Goal: Transaction & Acquisition: Purchase product/service

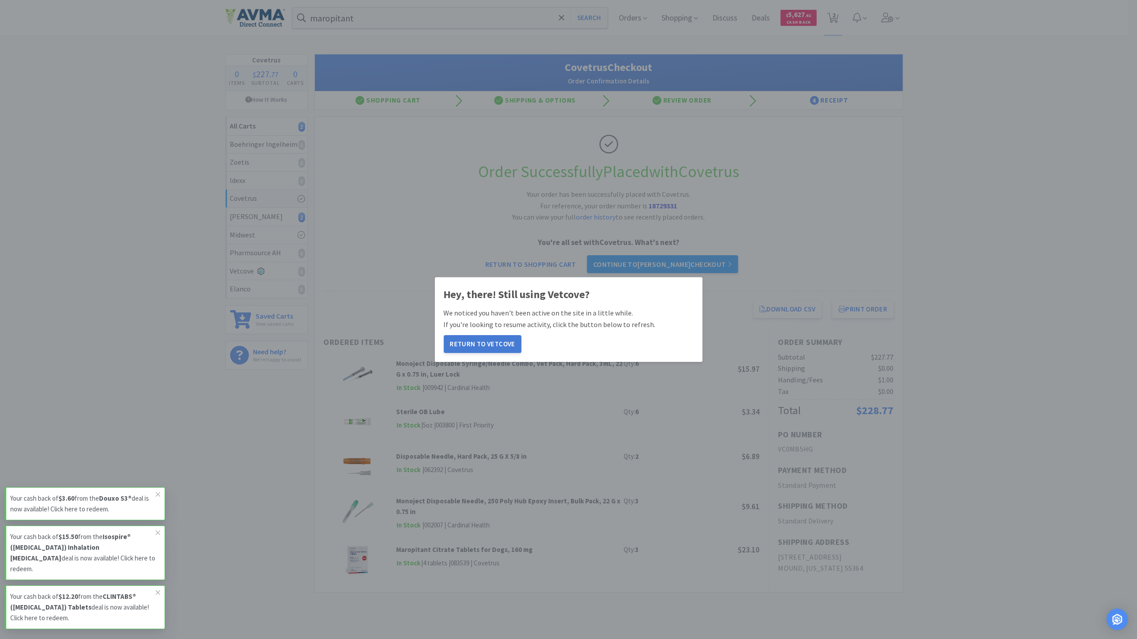
click at [503, 337] on button "Return to Vetcove" at bounding box center [483, 344] width 78 height 18
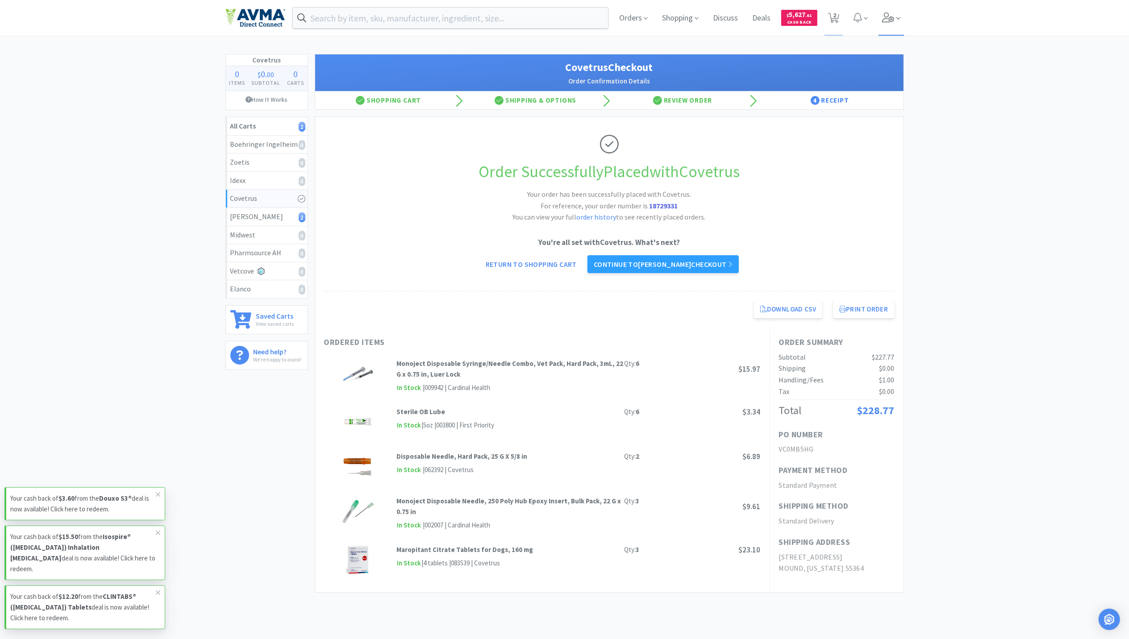
click at [897, 22] on icon at bounding box center [898, 18] width 4 height 8
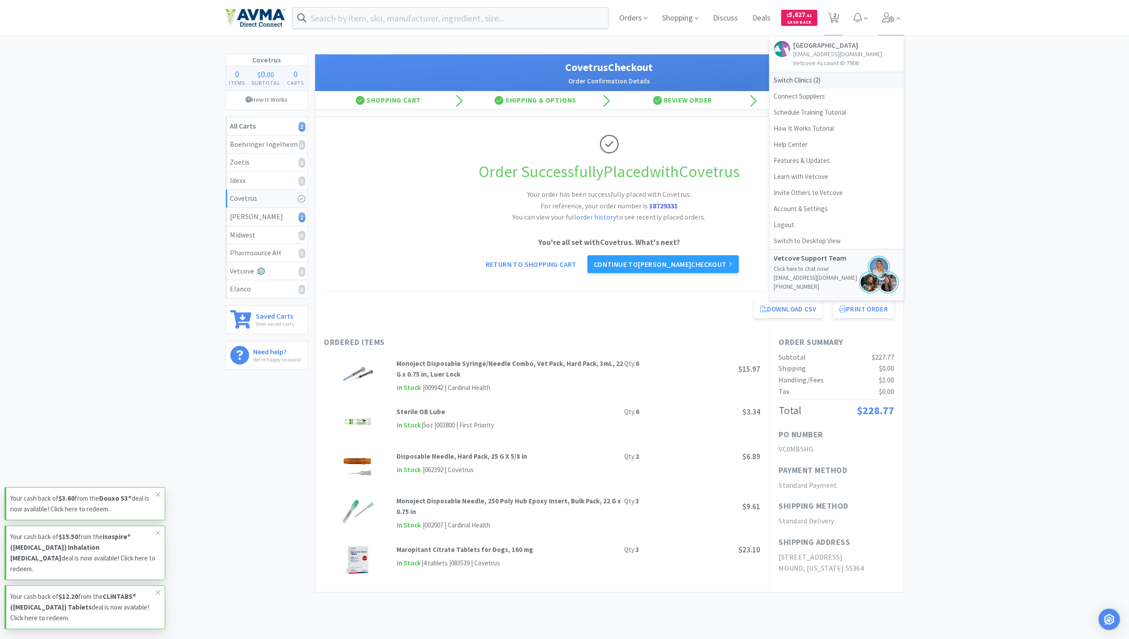
click at [797, 85] on span "Switch Clinics ( 2 )" at bounding box center [836, 80] width 134 height 16
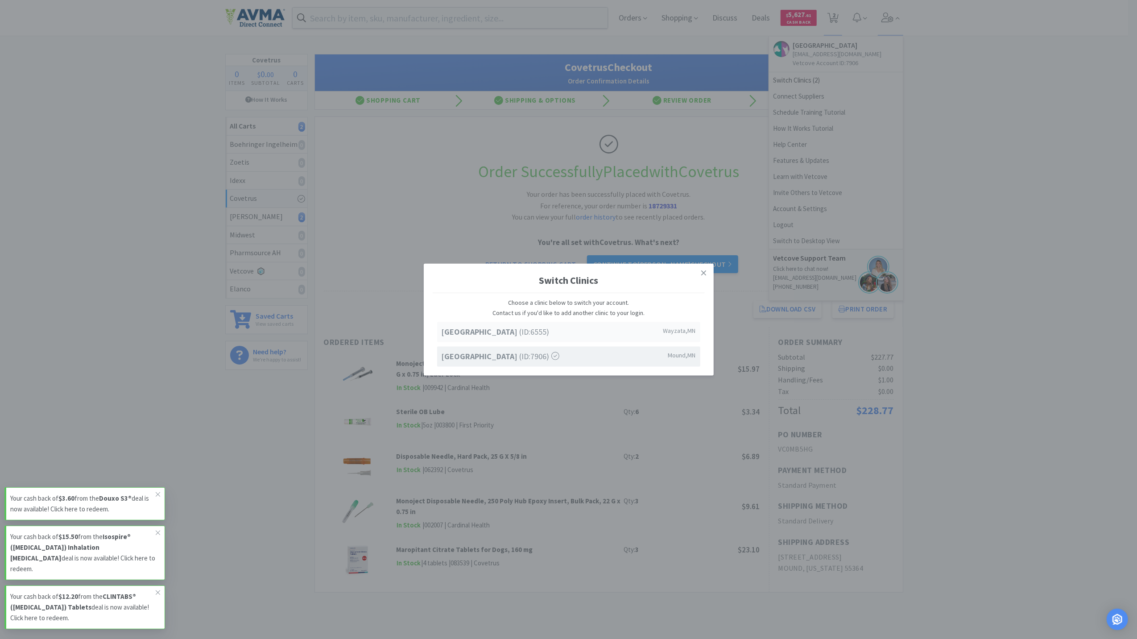
click at [463, 334] on strong "Lake Minnetonka Pet Wellness Center" at bounding box center [481, 332] width 78 height 10
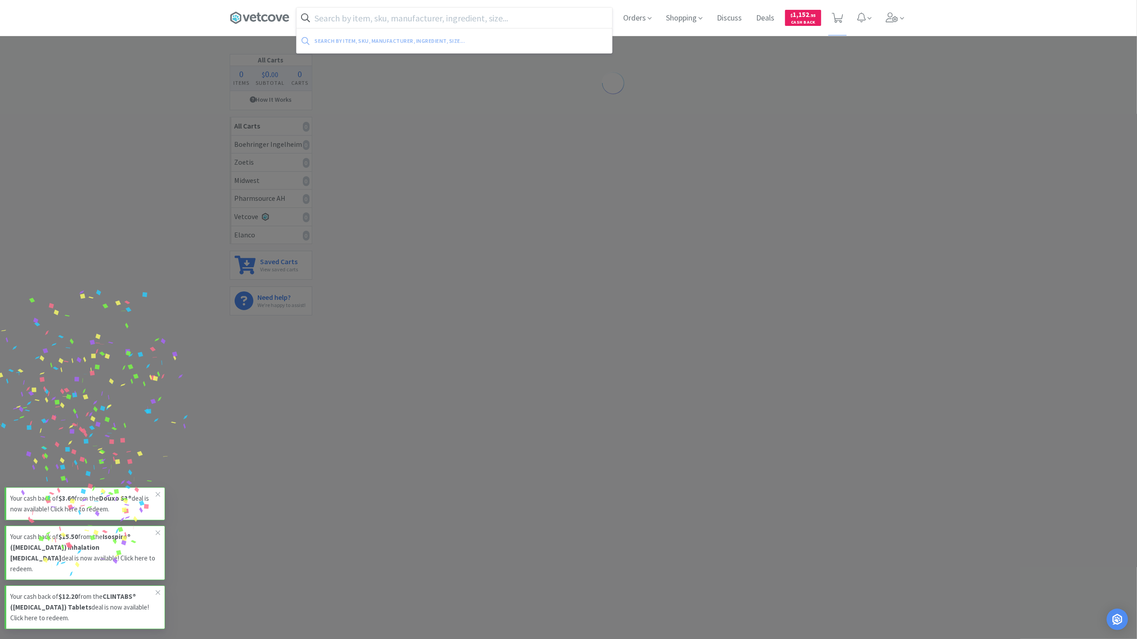
click at [392, 18] on input "text" at bounding box center [454, 18] width 315 height 21
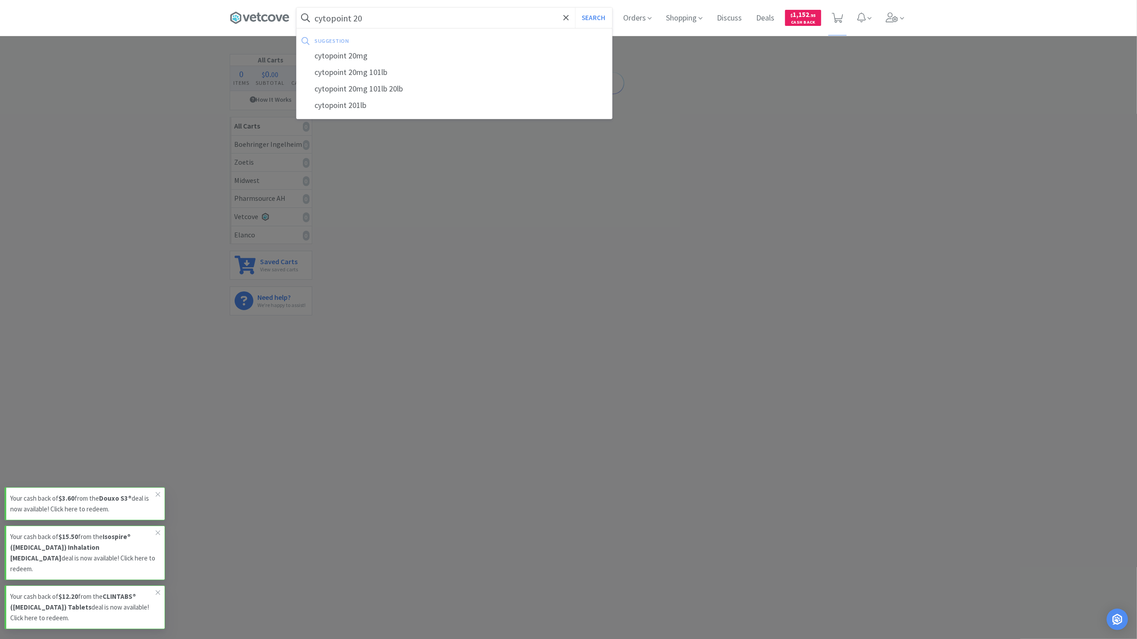
type input "cytopoint 20"
click at [575, 8] on button "Search" at bounding box center [593, 18] width 37 height 21
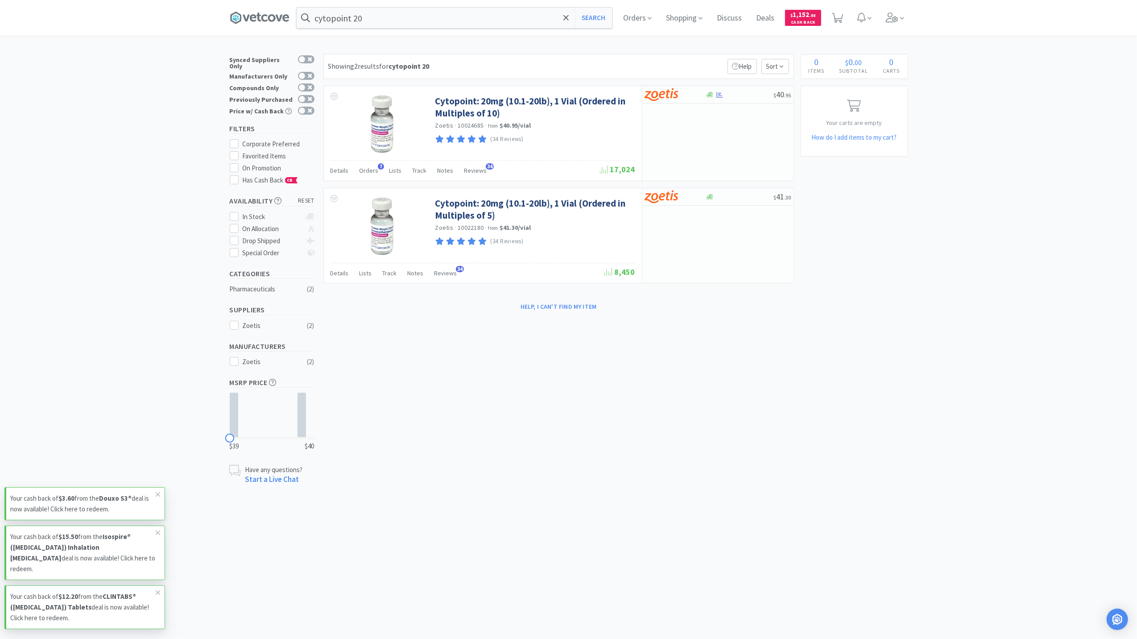
click at [872, 580] on body "cytopoint 20 Search Orders Shopping Discuss Discuss Deals Deals $ 1,152 . 95 Ca…" at bounding box center [568, 319] width 1137 height 639
click at [366, 171] on span "Orders" at bounding box center [369, 170] width 19 height 8
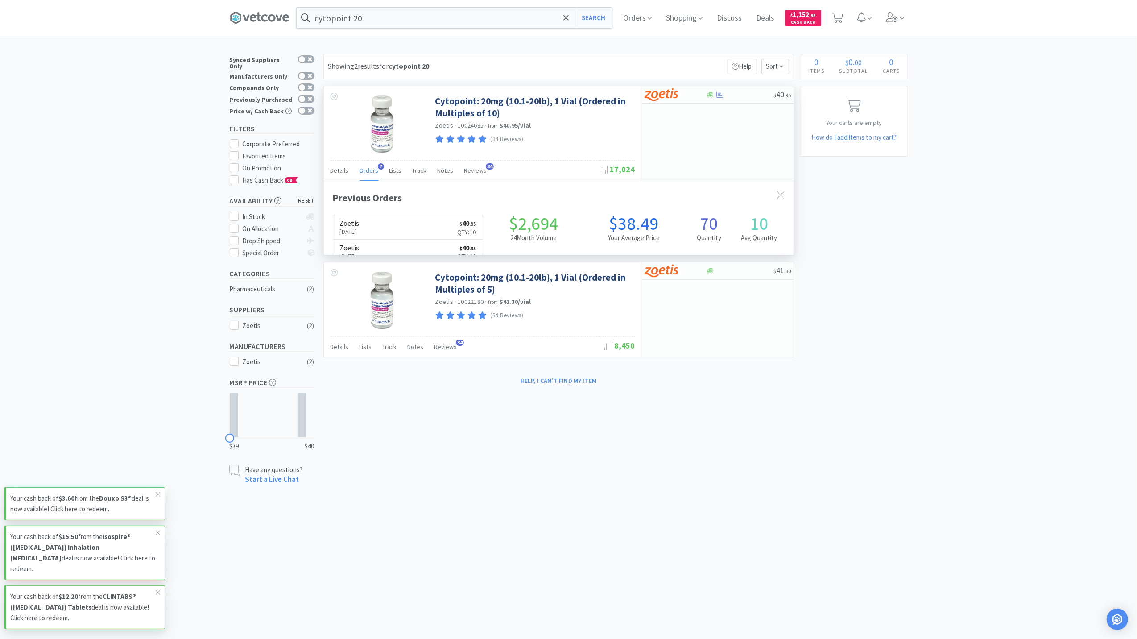
scroll to position [231, 470]
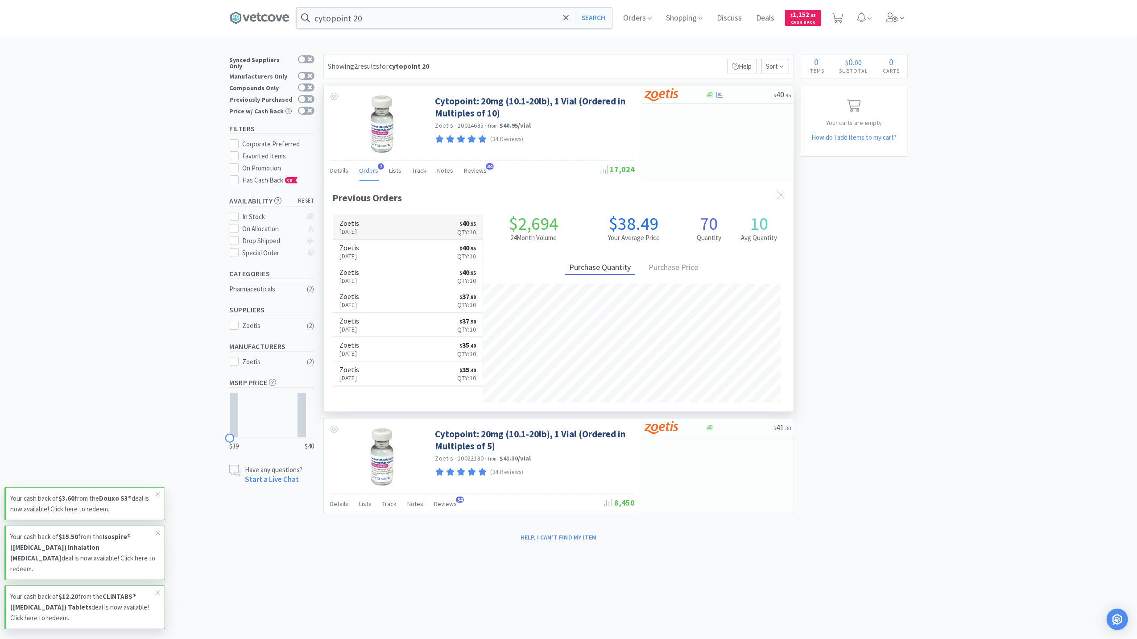
click at [360, 224] on h6 "Zoetis" at bounding box center [350, 223] width 20 height 7
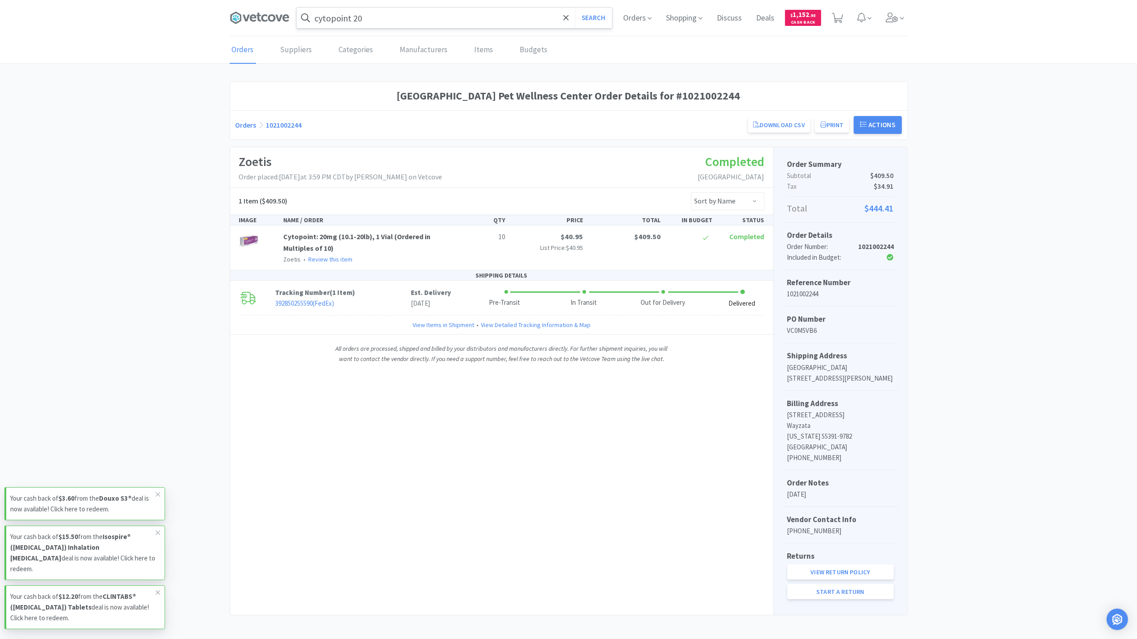
click at [456, 24] on input "cytopoint 20" at bounding box center [454, 18] width 315 height 21
click at [883, 22] on span at bounding box center [895, 18] width 25 height 36
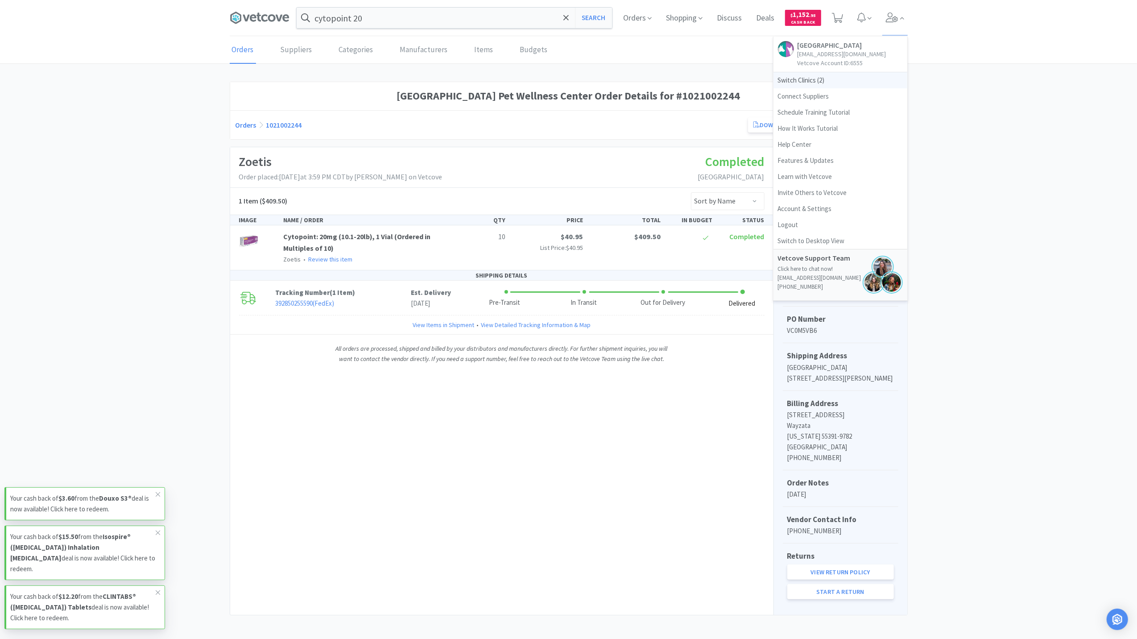
click at [781, 88] on span "Switch Clinics ( 2 )" at bounding box center [841, 80] width 134 height 16
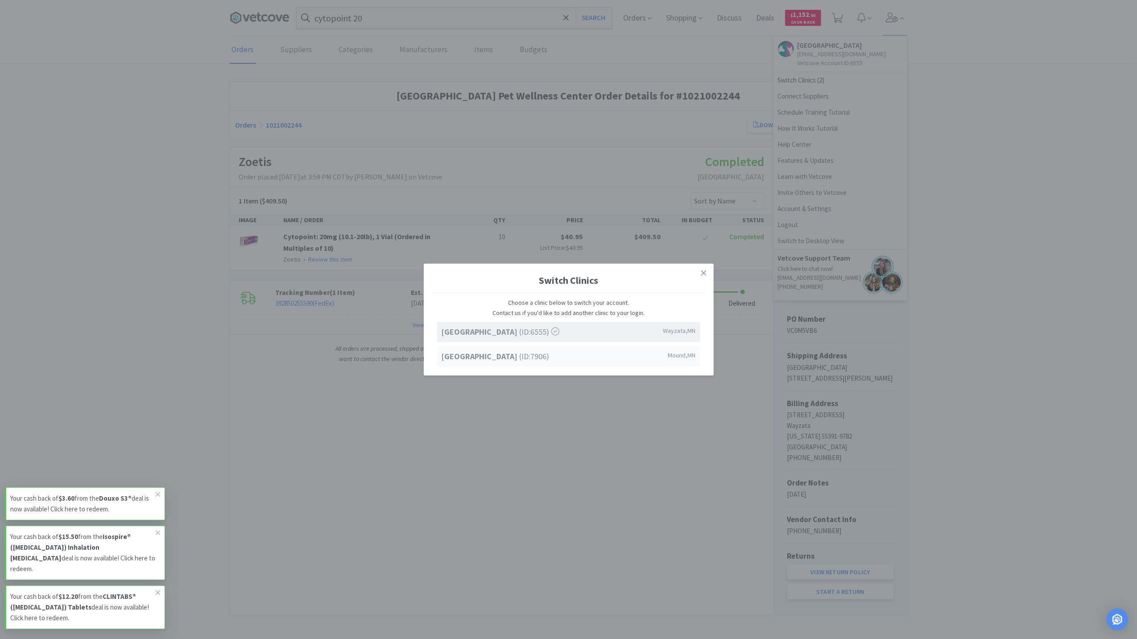
click at [469, 361] on strong "[GEOGRAPHIC_DATA]" at bounding box center [481, 356] width 78 height 10
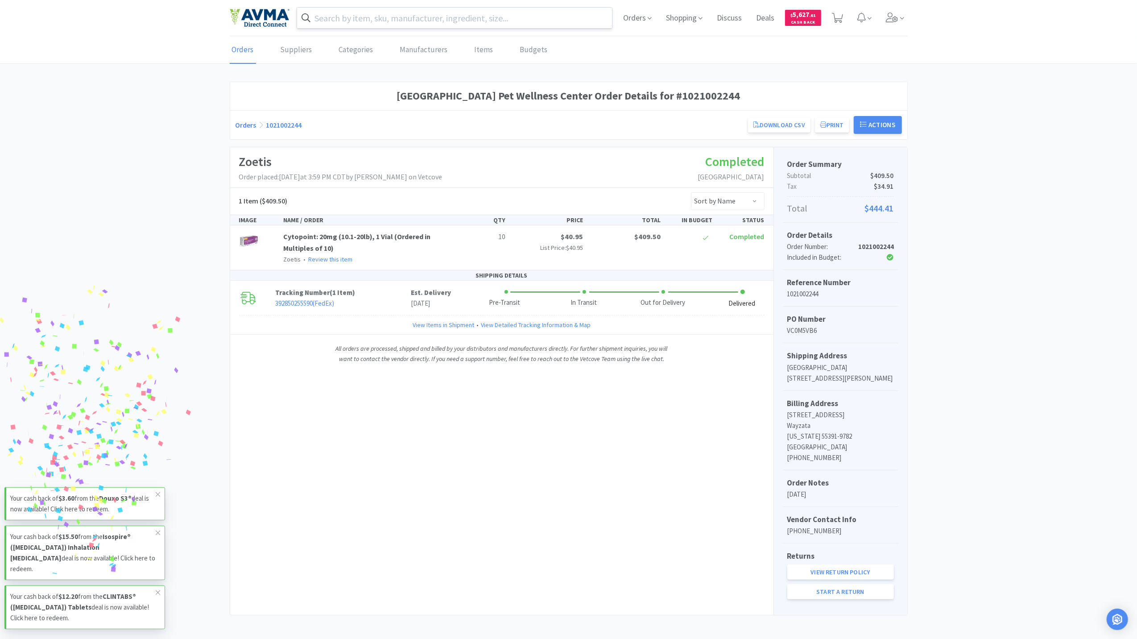
click at [374, 18] on input "text" at bounding box center [454, 18] width 315 height 21
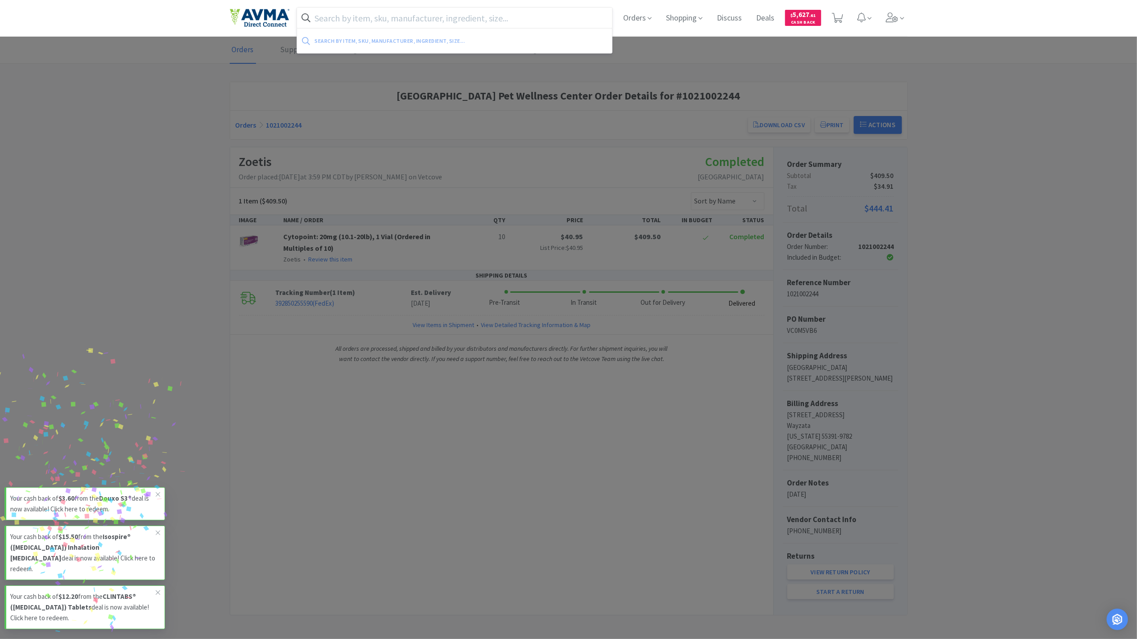
paste input "Endotracheal Tube 10mm"
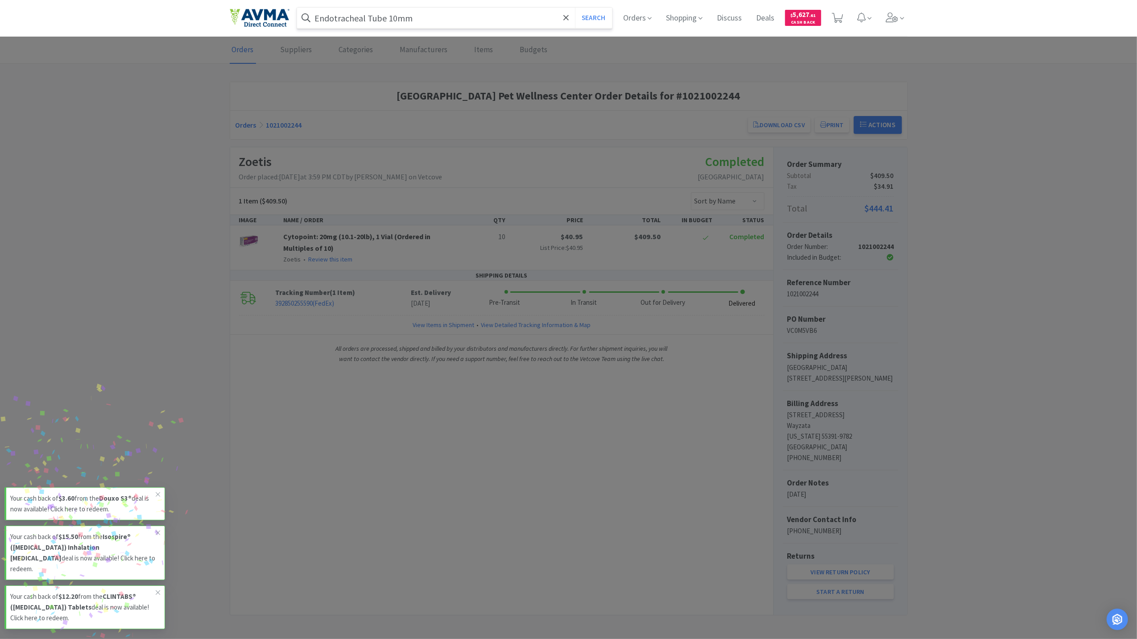
type input "Endotracheal Tube 10mm"
click at [575, 8] on button "Search" at bounding box center [593, 18] width 37 height 21
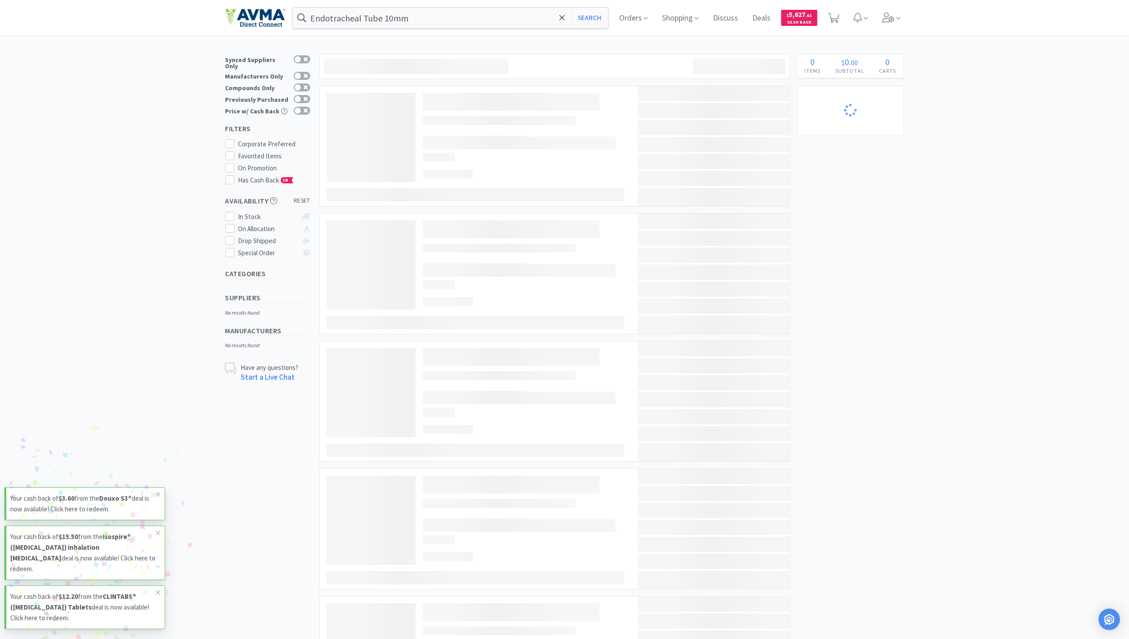
select select "3"
select select "1"
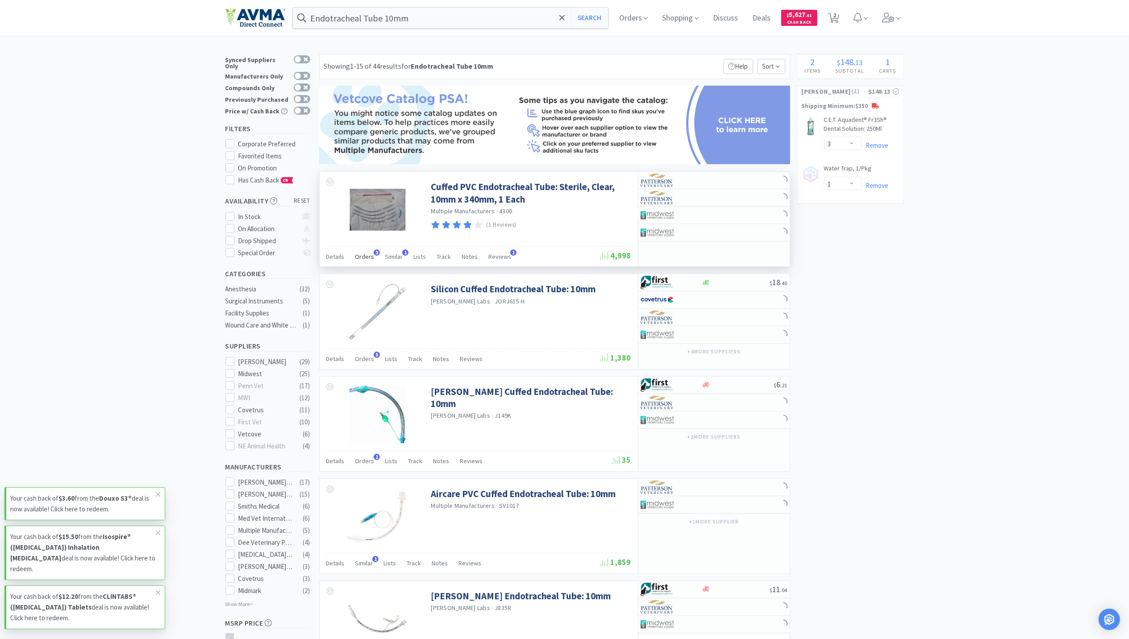
click at [355, 257] on span "Orders" at bounding box center [364, 257] width 19 height 8
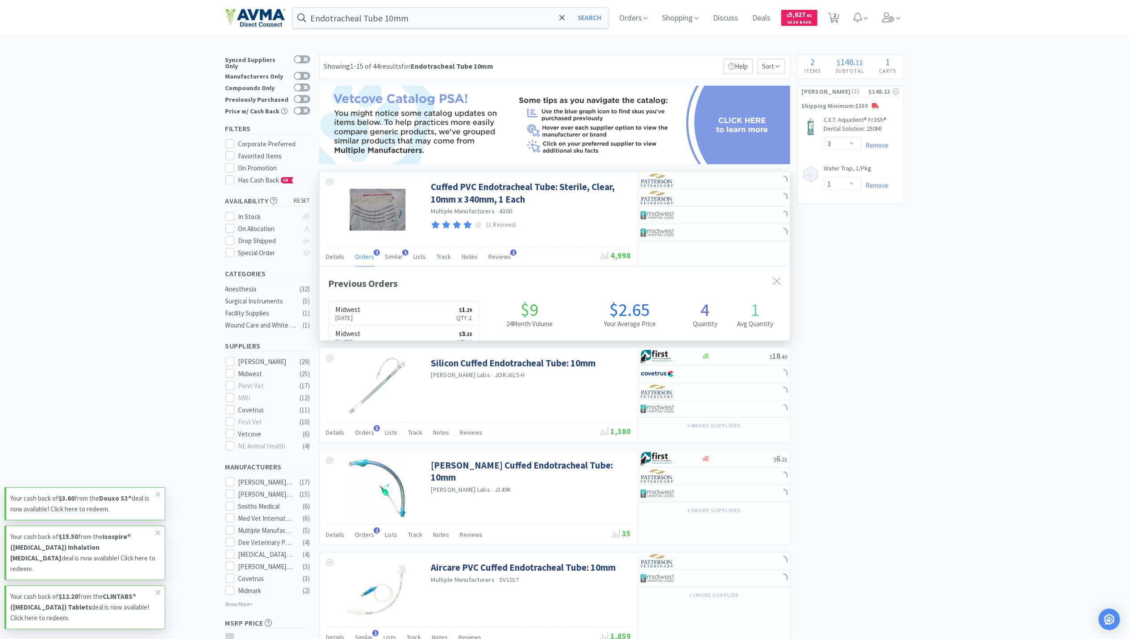
scroll to position [231, 470]
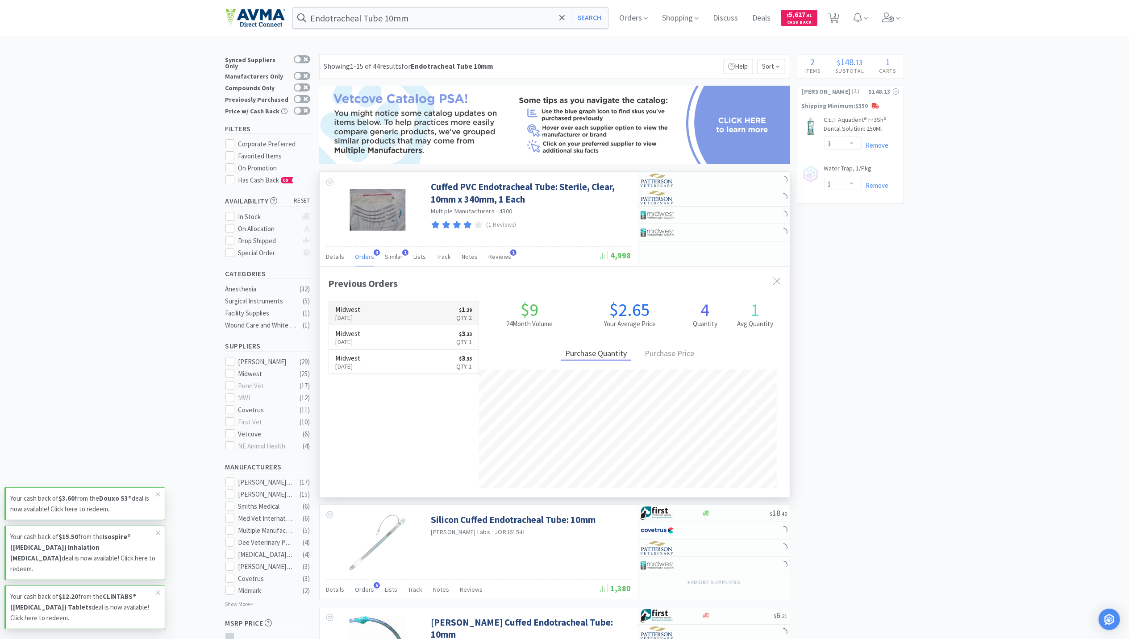
click at [361, 311] on h6 "Midwest" at bounding box center [348, 309] width 25 height 7
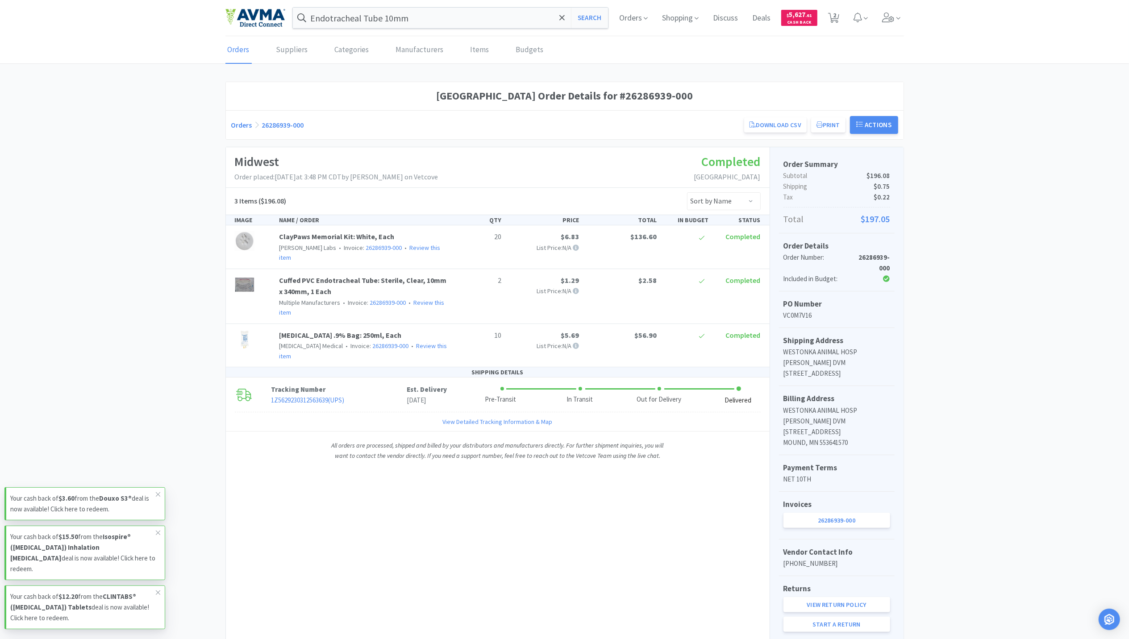
select select "3"
select select "1"
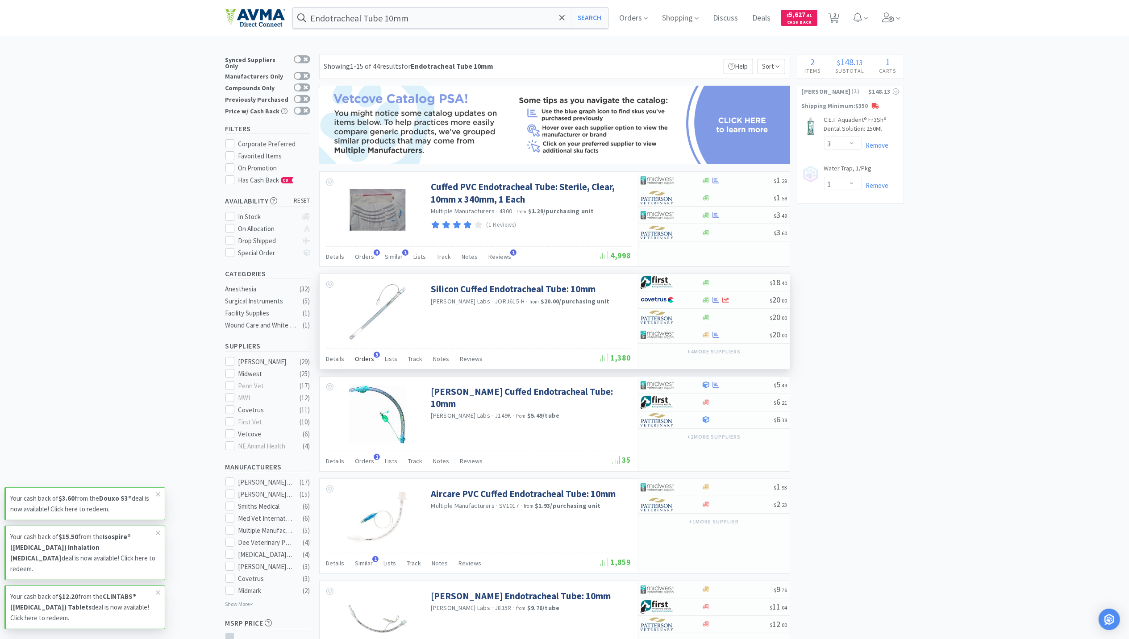
click at [357, 361] on span "Orders" at bounding box center [364, 359] width 19 height 8
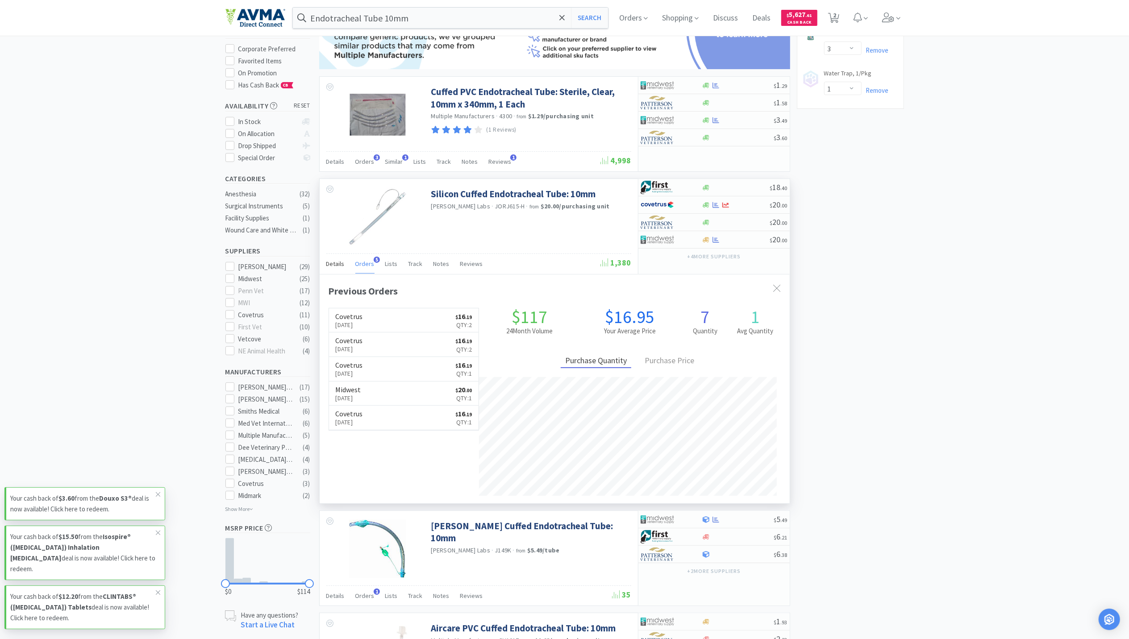
scroll to position [178, 0]
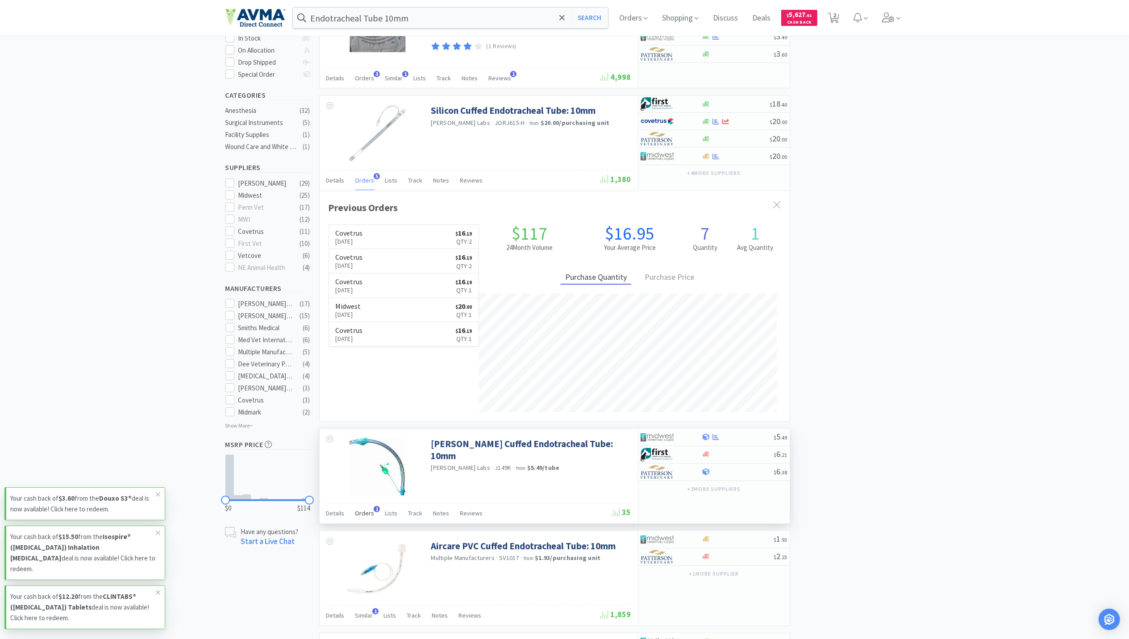
click at [366, 520] on div "Orders 1" at bounding box center [364, 514] width 19 height 17
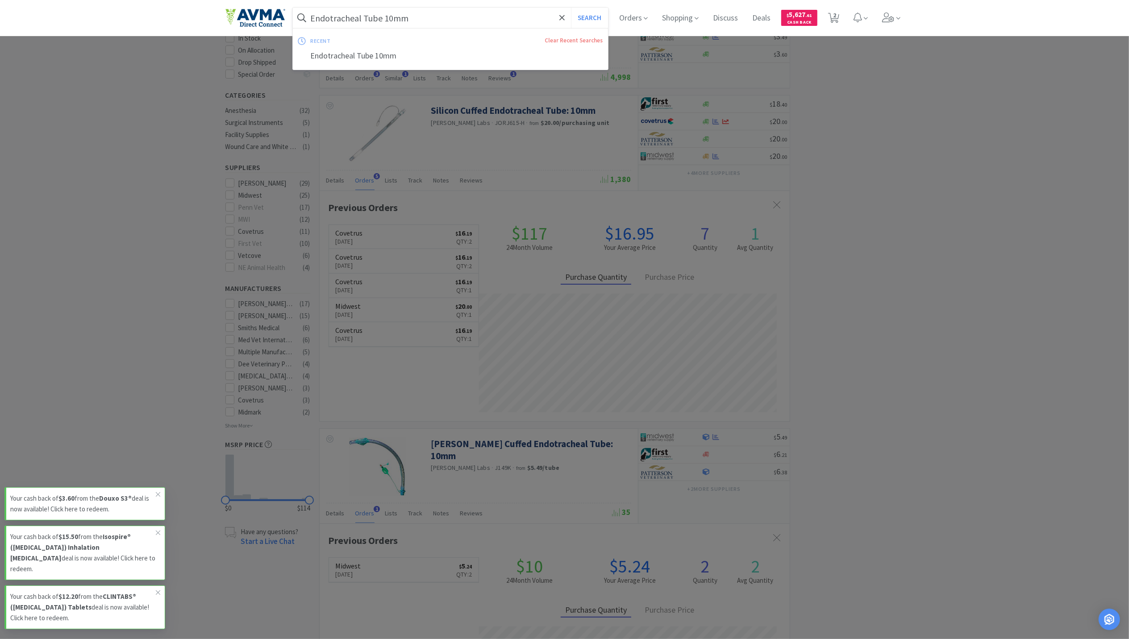
click at [407, 18] on input "Endotracheal Tube 10mm" at bounding box center [450, 18] width 315 height 21
paste input "[MEDICAL_DATA] 5mg/ml Injection"
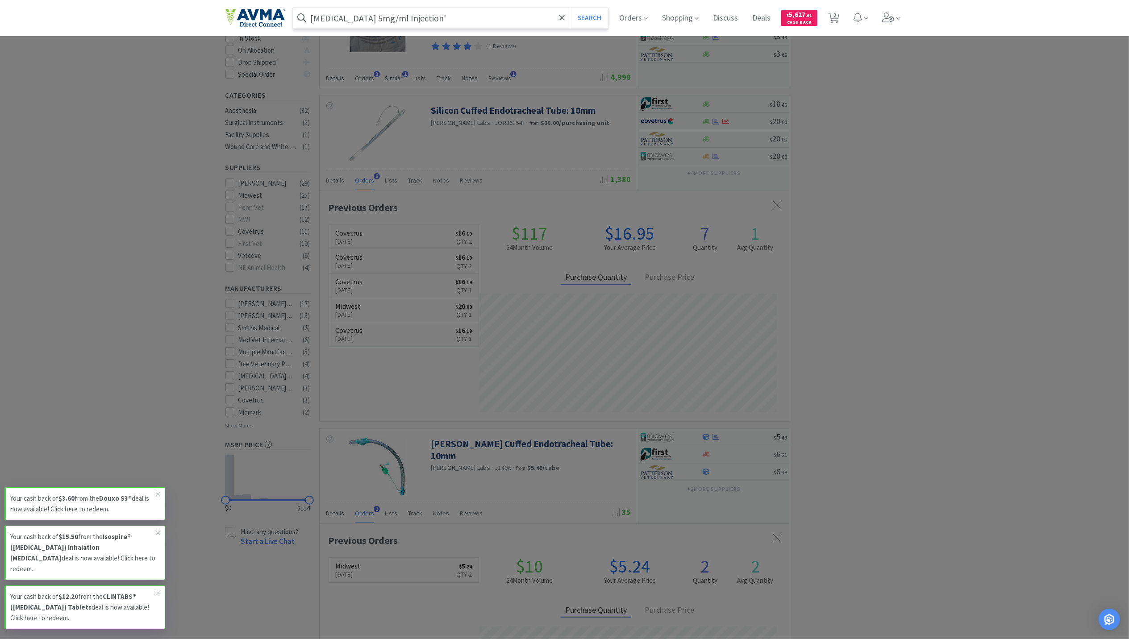
click at [571, 8] on button "Search" at bounding box center [589, 18] width 37 height 21
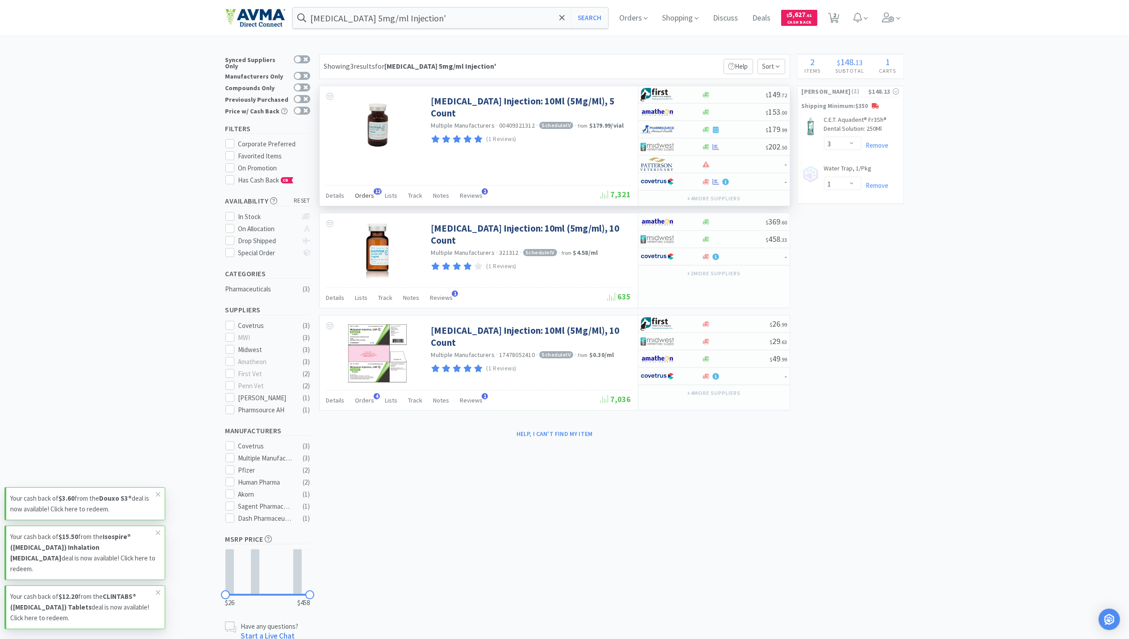
click at [356, 197] on span "Orders" at bounding box center [364, 195] width 19 height 8
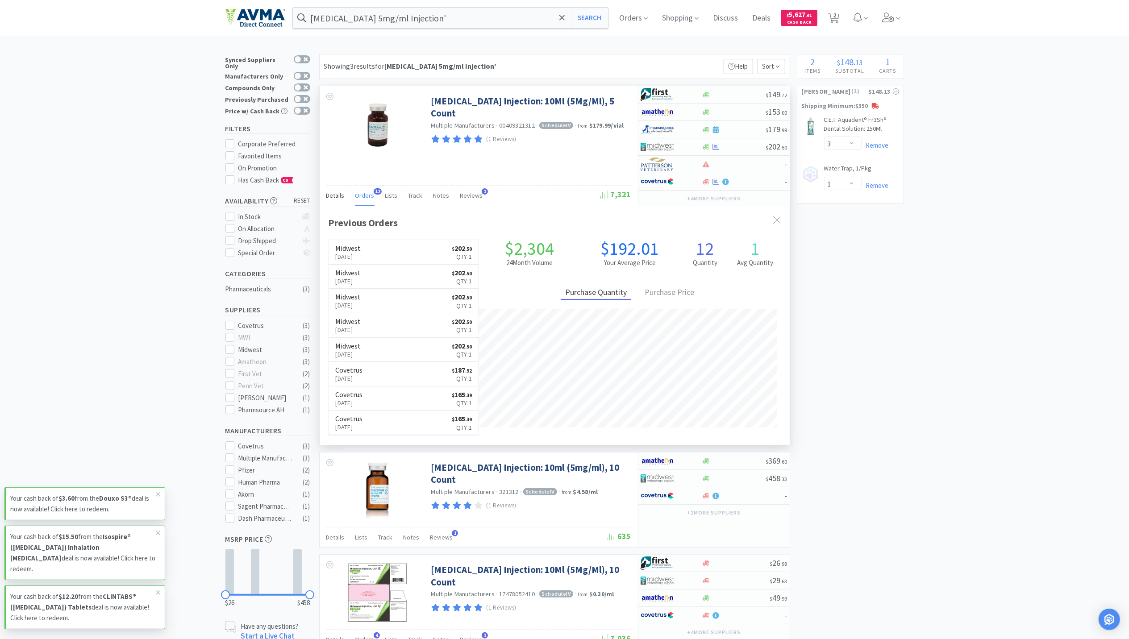
click at [340, 199] on span "Details" at bounding box center [335, 195] width 18 height 8
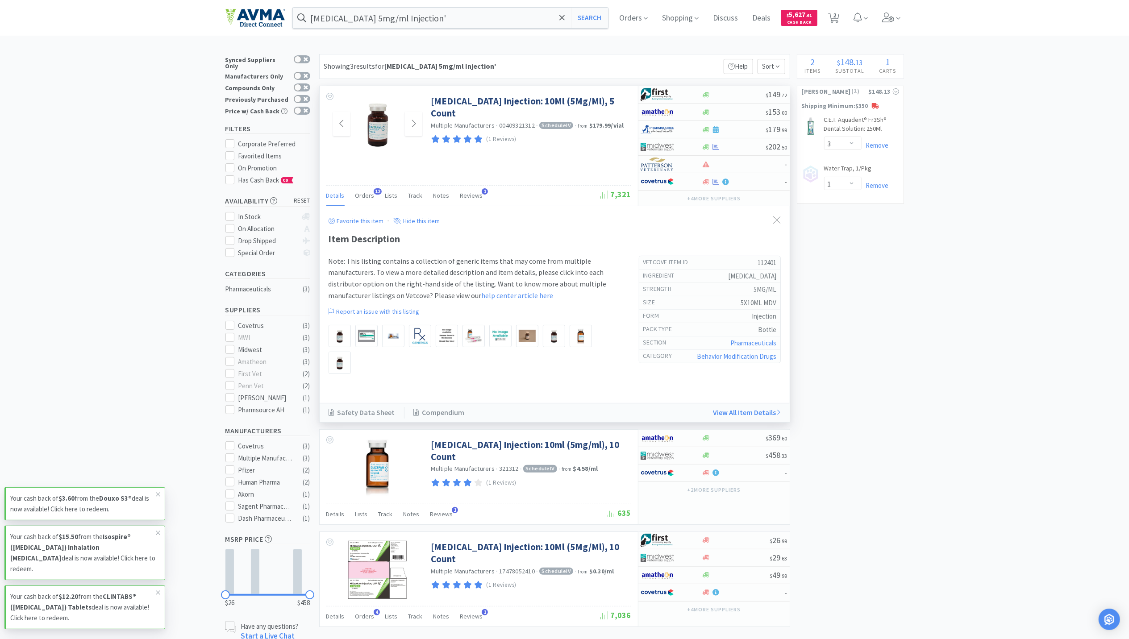
click at [370, 137] on img at bounding box center [378, 124] width 58 height 58
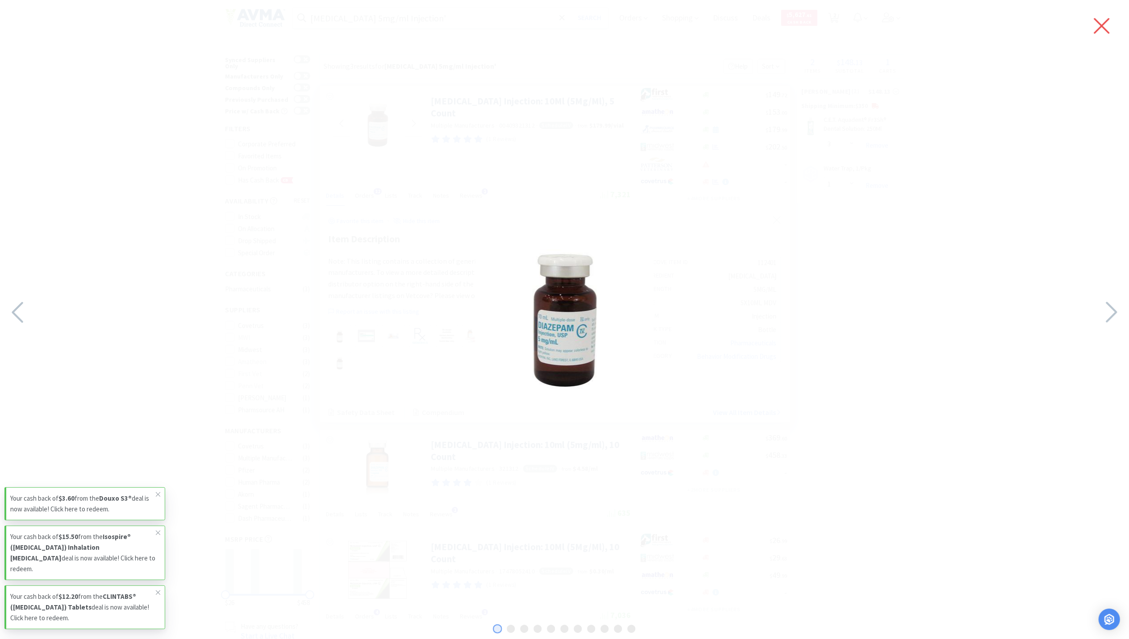
click at [1099, 33] on icon at bounding box center [1101, 25] width 19 height 25
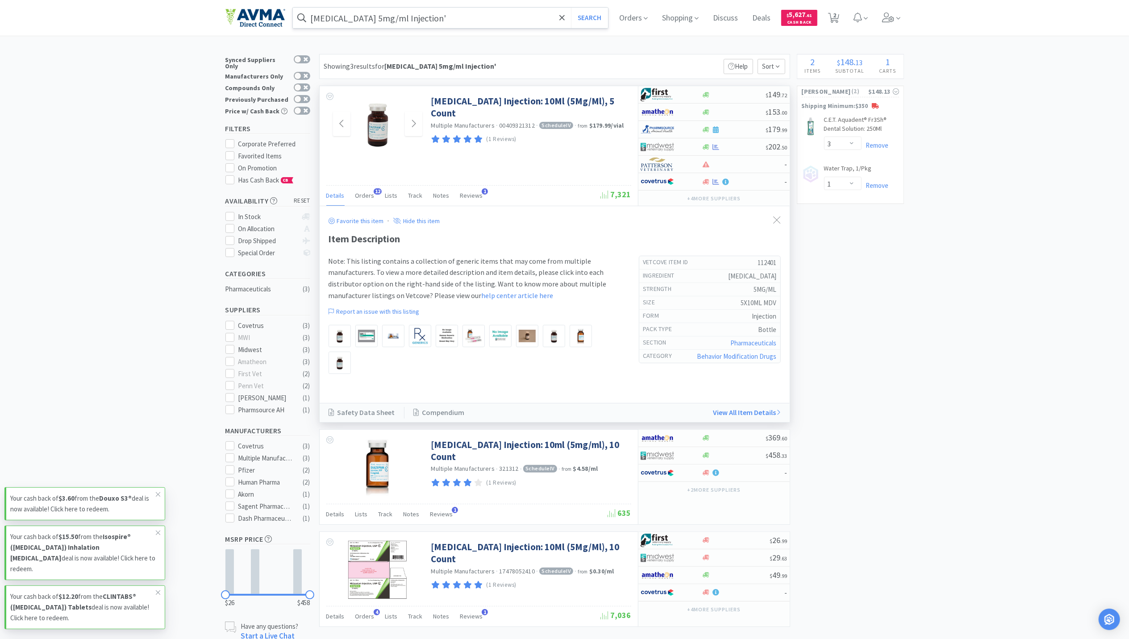
click at [415, 17] on input "[MEDICAL_DATA] 5mg/ml Injection'" at bounding box center [450, 18] width 315 height 21
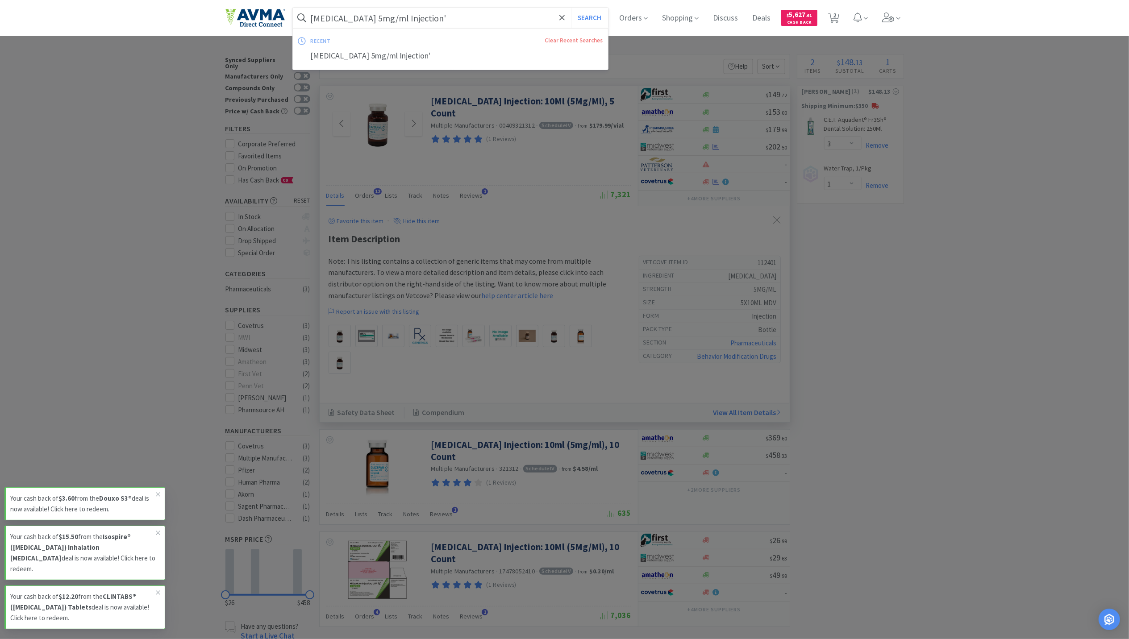
paste input "Recombitek C4 -Canine Distemper (rDAP)"
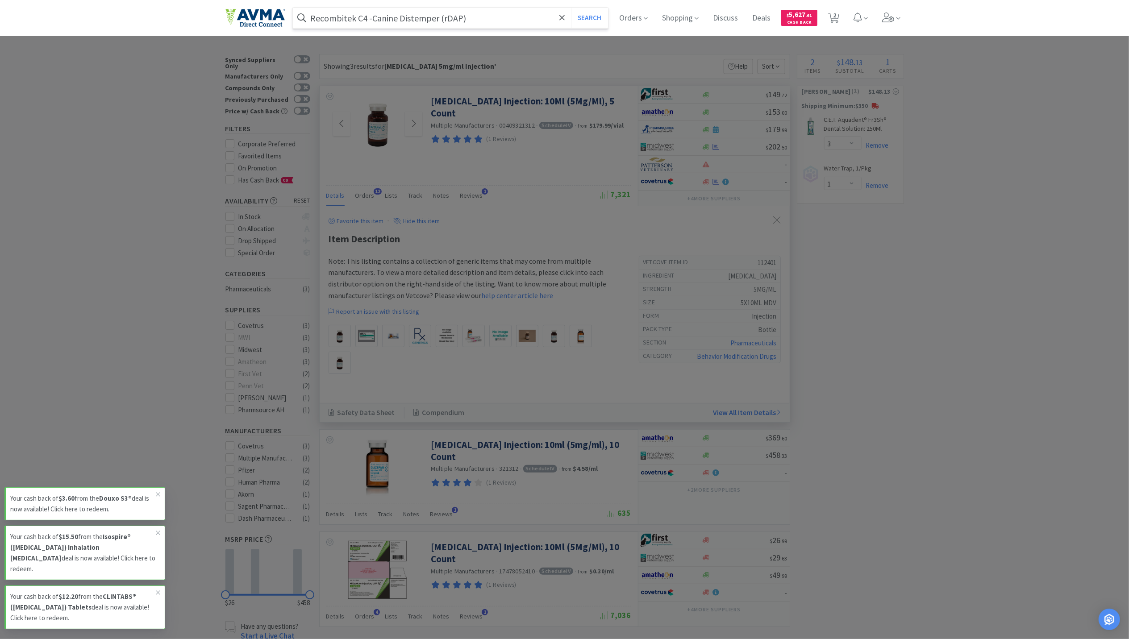
click at [571, 8] on button "Search" at bounding box center [589, 18] width 37 height 21
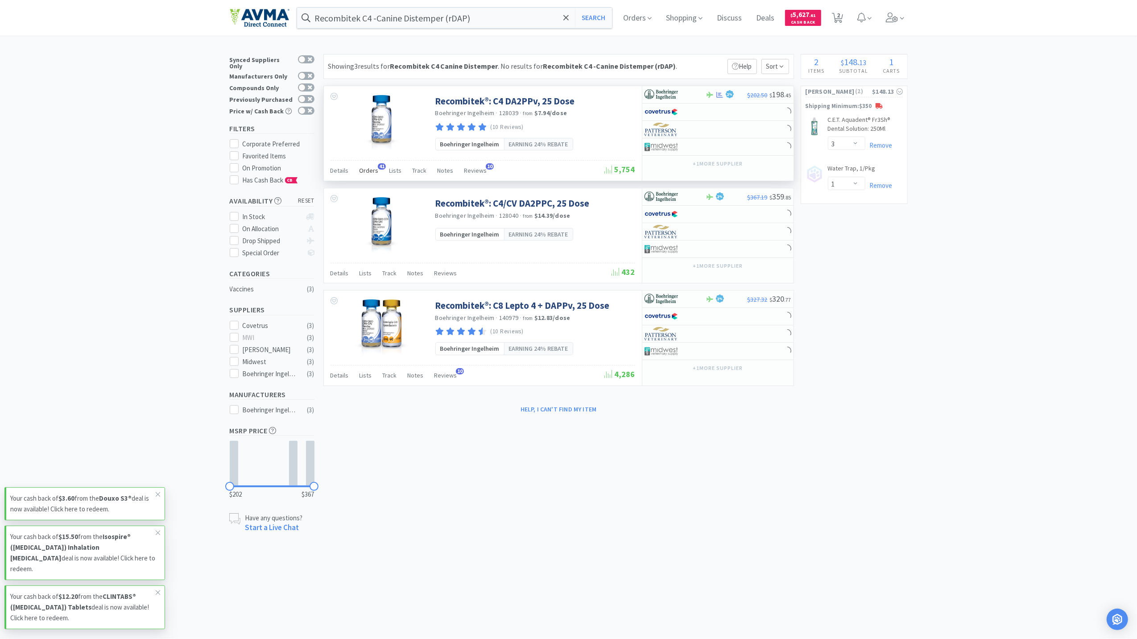
click at [364, 177] on div "Orders 41" at bounding box center [369, 171] width 19 height 17
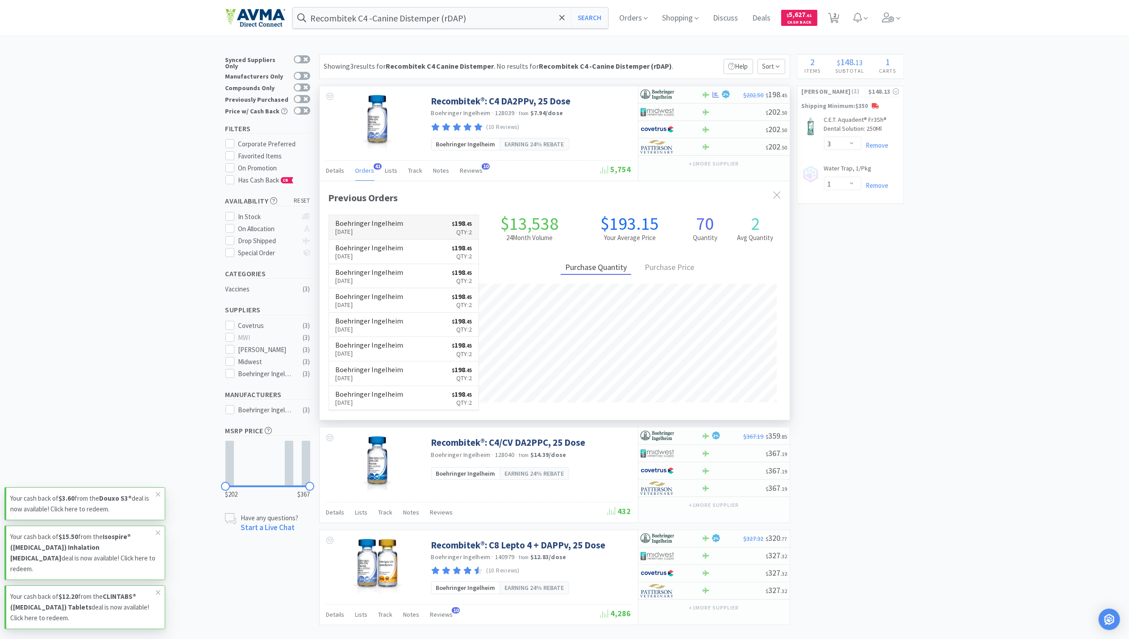
scroll to position [240, 470]
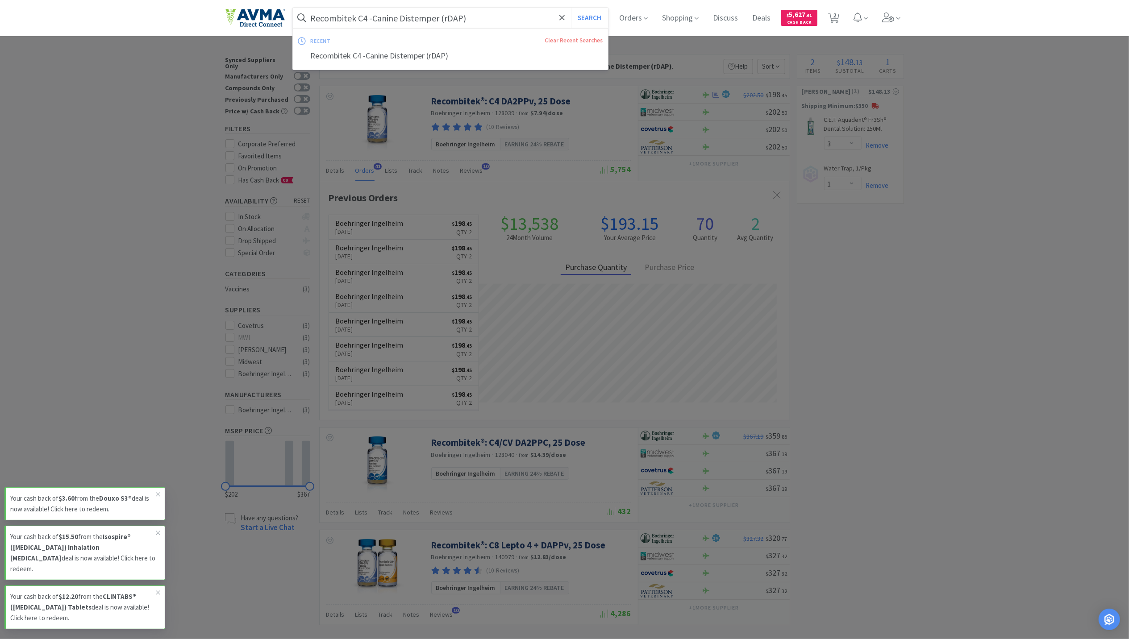
click at [482, 24] on input "Recombitek C4 -Canine Distemper (rDAP)" at bounding box center [450, 18] width 315 height 21
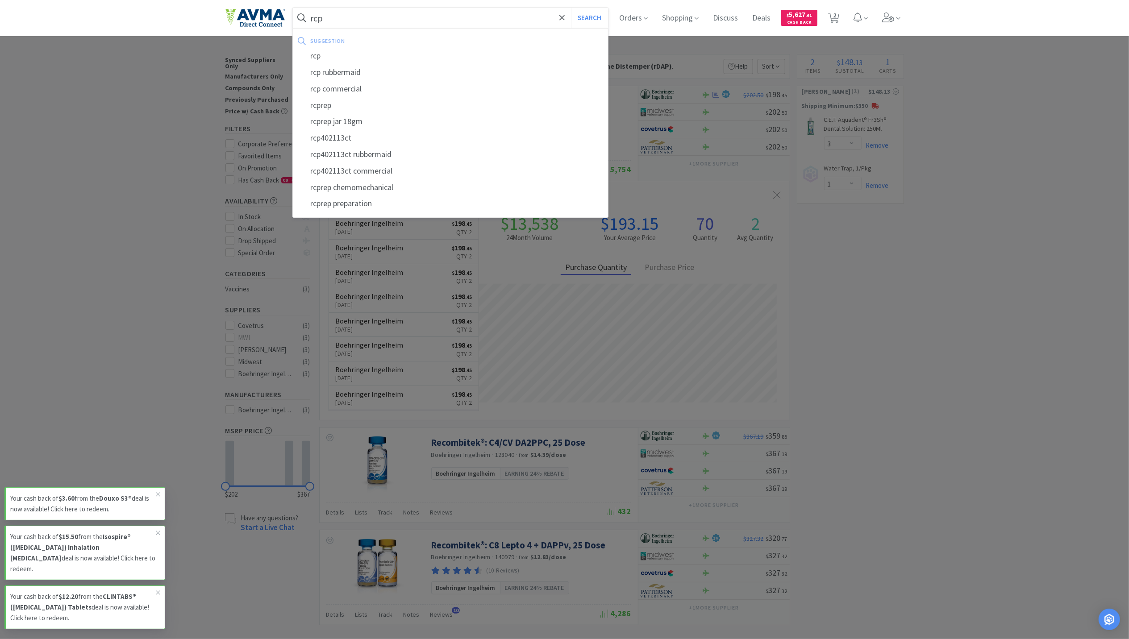
type input "rcp"
click at [571, 8] on button "Search" at bounding box center [589, 18] width 37 height 21
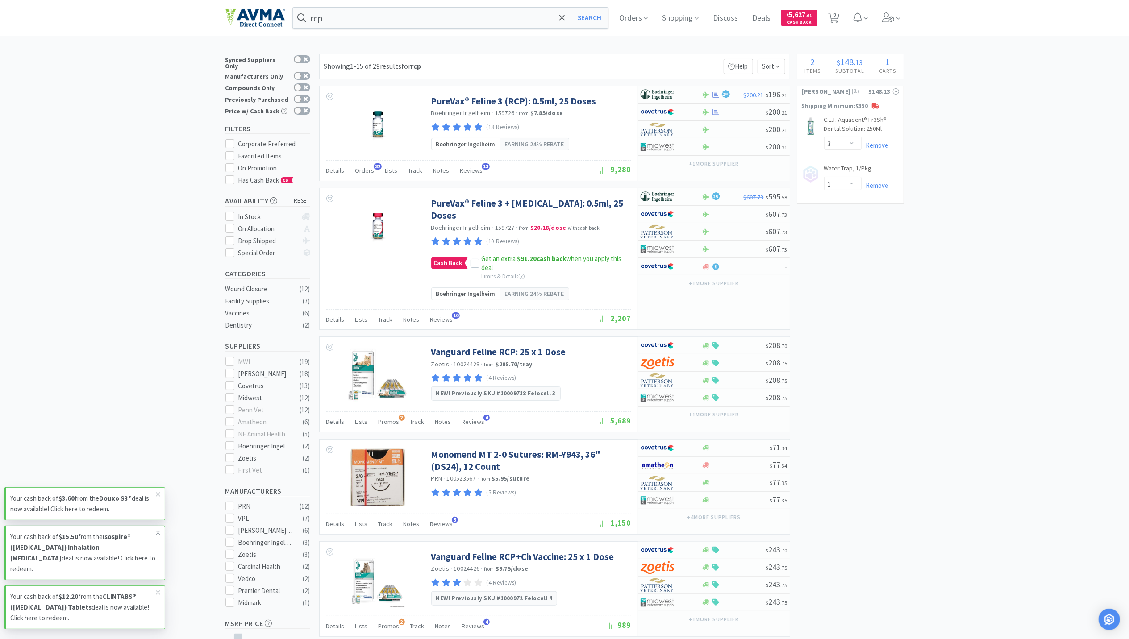
drag, startPoint x: 994, startPoint y: 286, endPoint x: 986, endPoint y: 286, distance: 8.5
